Goal: Navigation & Orientation: Find specific page/section

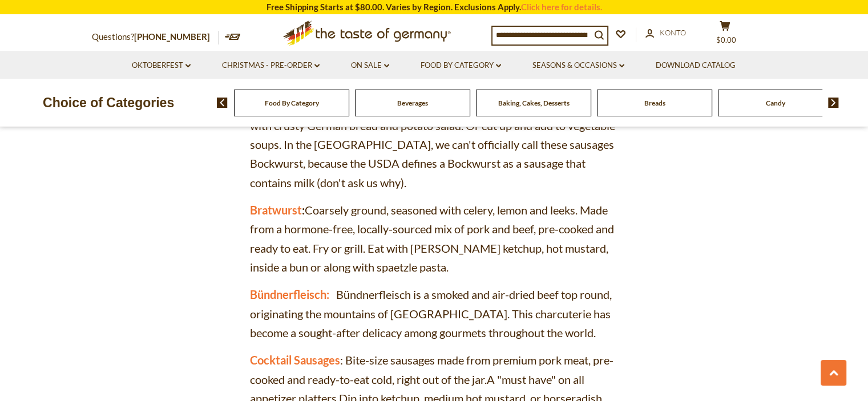
scroll to position [1468, 0]
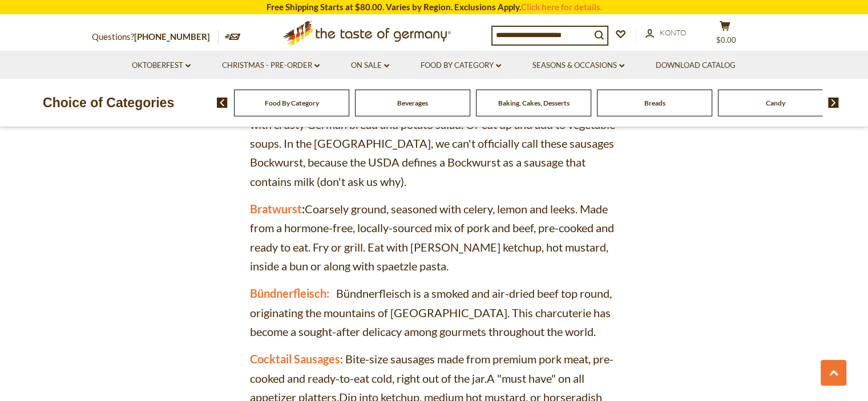
click at [349, 113] on div "Breads" at bounding box center [291, 103] width 115 height 27
click at [659, 102] on span "Breads" at bounding box center [655, 103] width 21 height 9
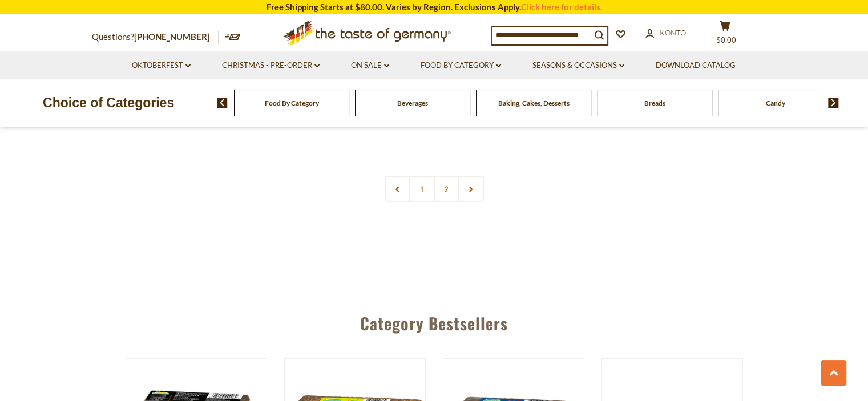
scroll to position [2806, 0]
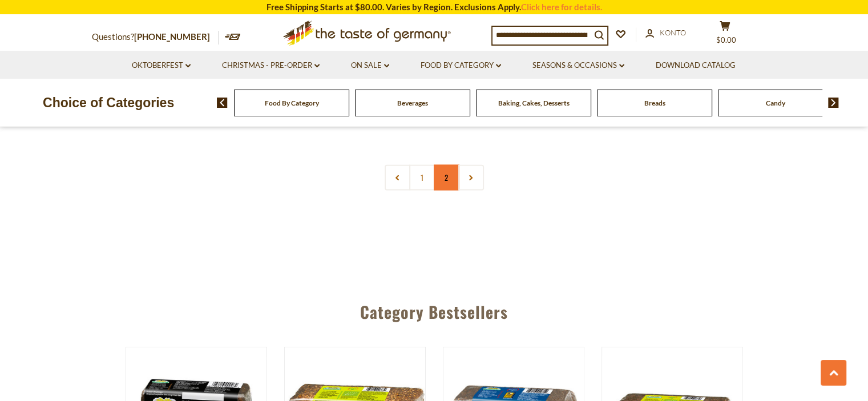
click at [450, 175] on link "2" at bounding box center [447, 178] width 26 height 26
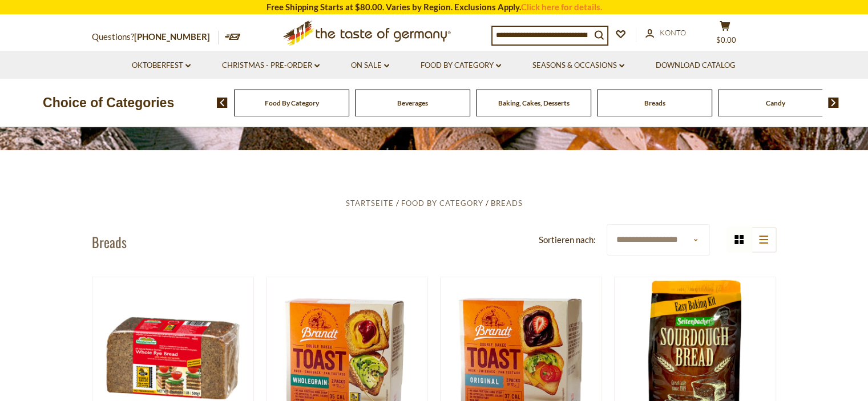
scroll to position [200, 0]
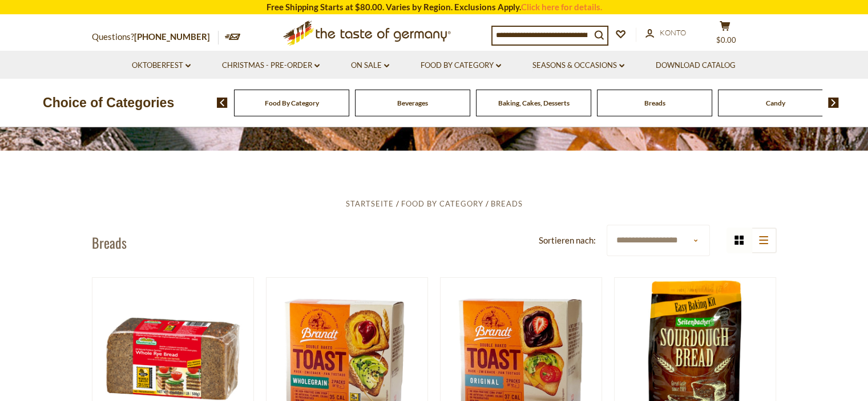
click at [832, 104] on img at bounding box center [833, 103] width 11 height 10
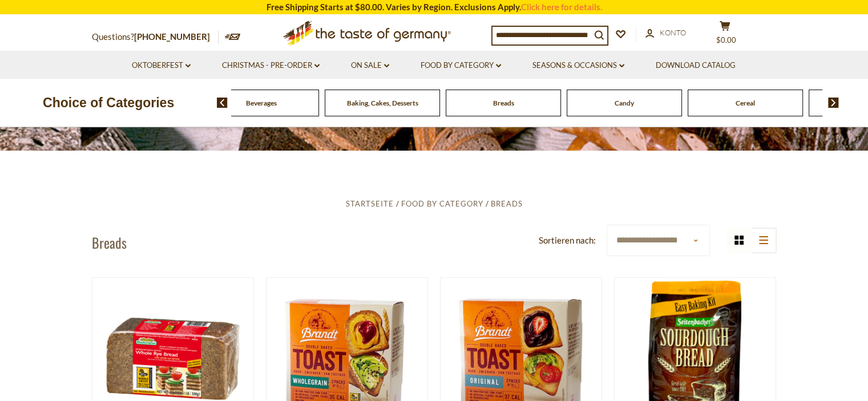
click at [267, 100] on span "Beverages" at bounding box center [261, 103] width 31 height 9
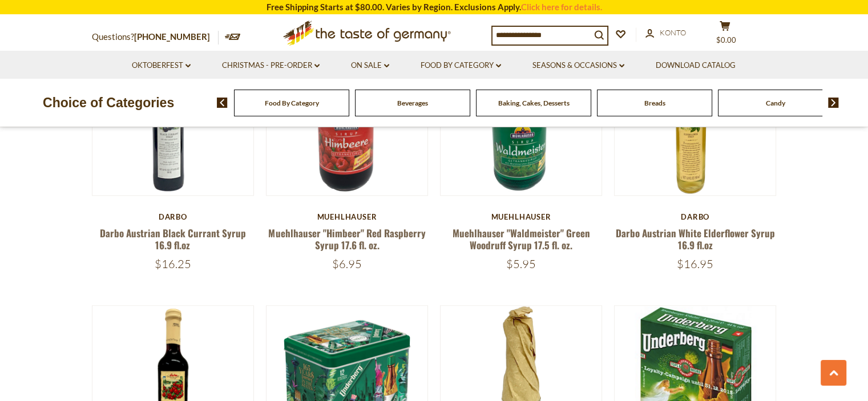
scroll to position [1253, 0]
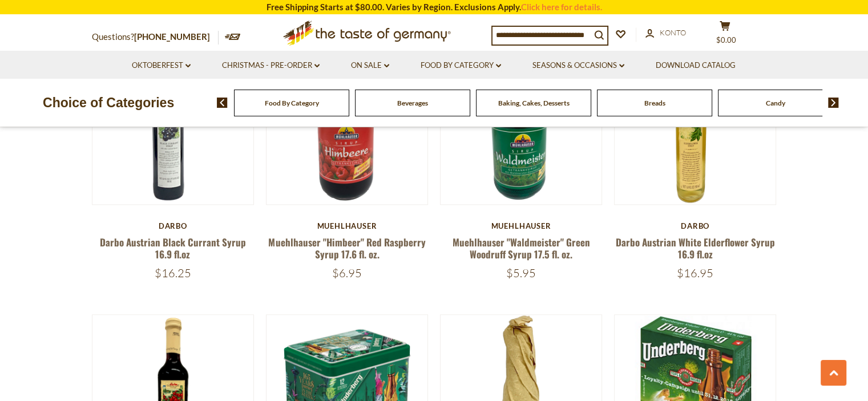
click at [835, 102] on img at bounding box center [833, 103] width 11 height 10
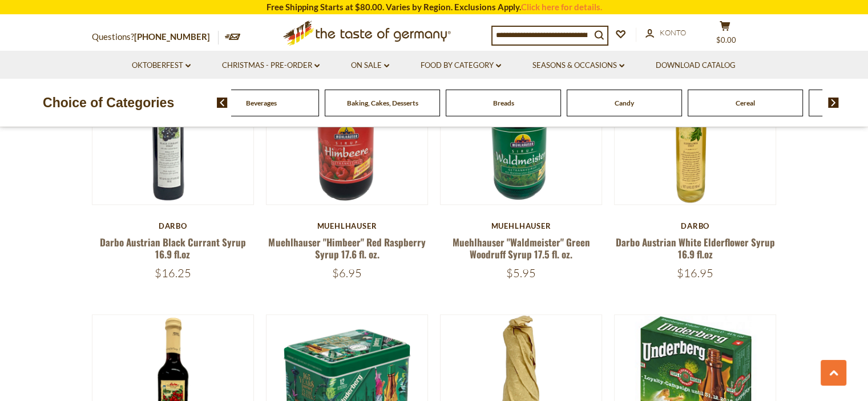
click at [835, 102] on img at bounding box center [833, 103] width 11 height 10
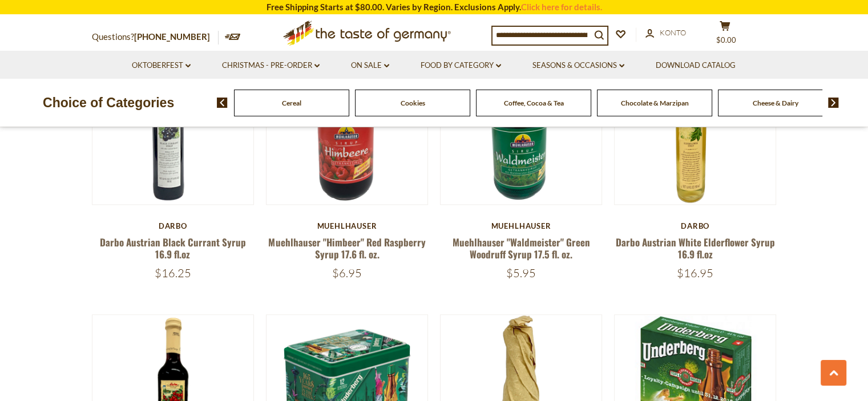
click at [670, 107] on span "Chocolate & Marzipan" at bounding box center [655, 103] width 68 height 9
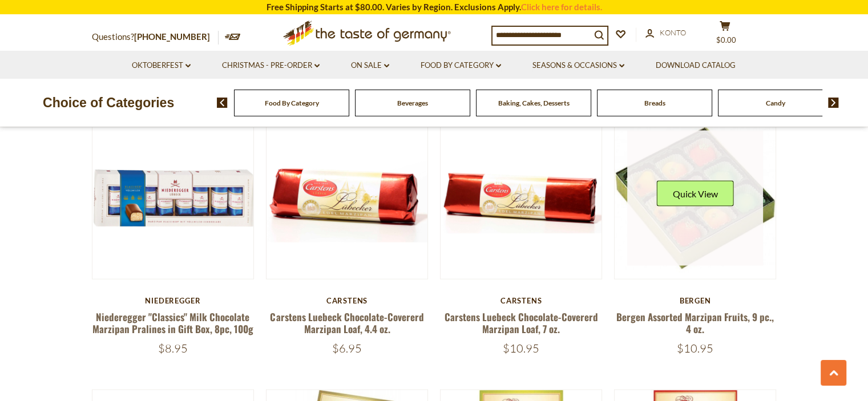
scroll to position [2329, 0]
